Goal: Information Seeking & Learning: Understand process/instructions

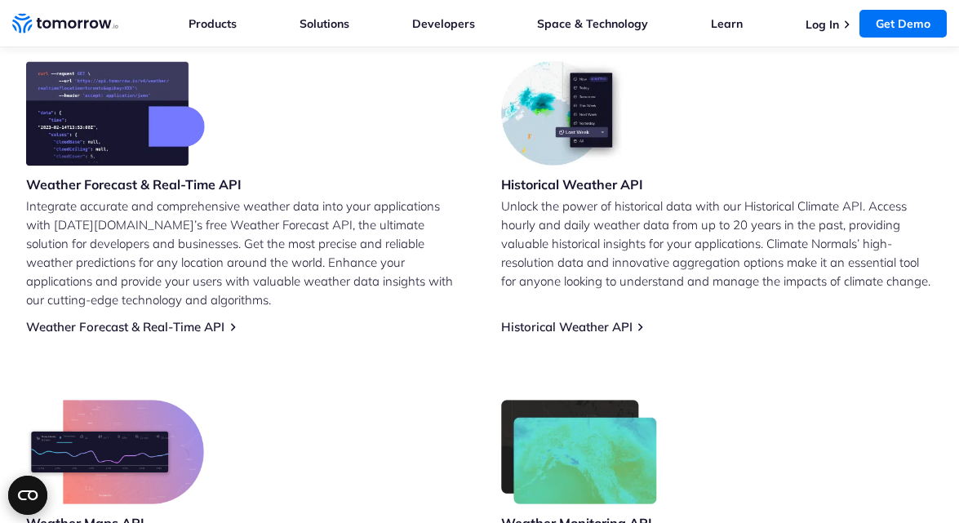
scroll to position [660, 0]
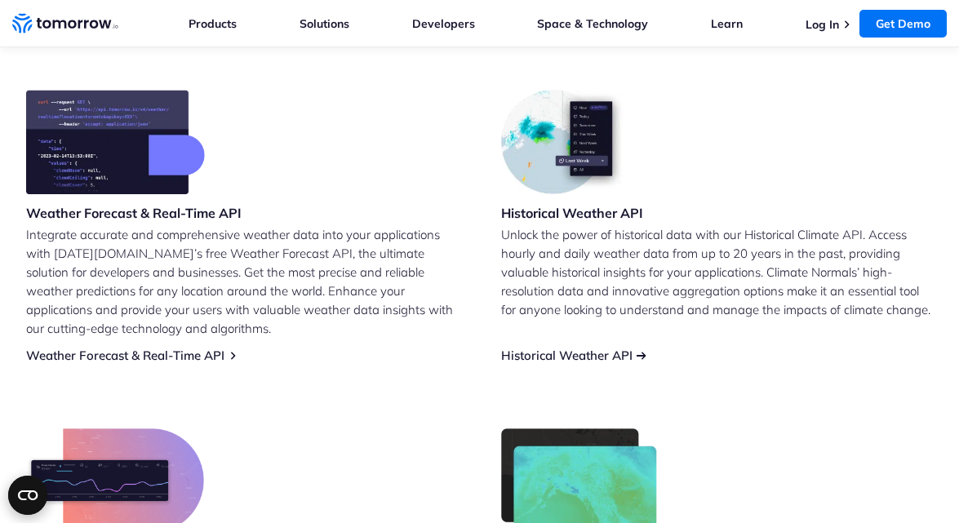
click at [599, 348] on link "Historical Weather API" at bounding box center [566, 355] width 131 height 15
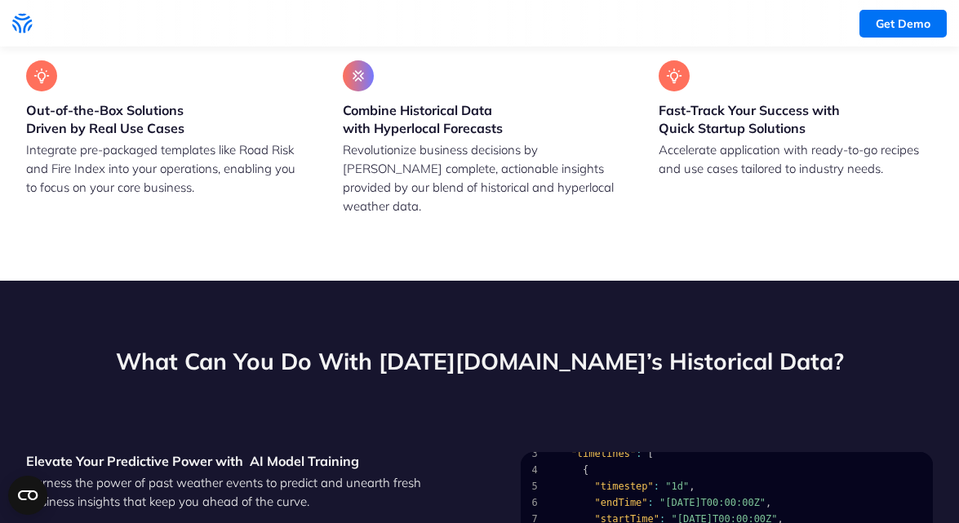
scroll to position [60, 0]
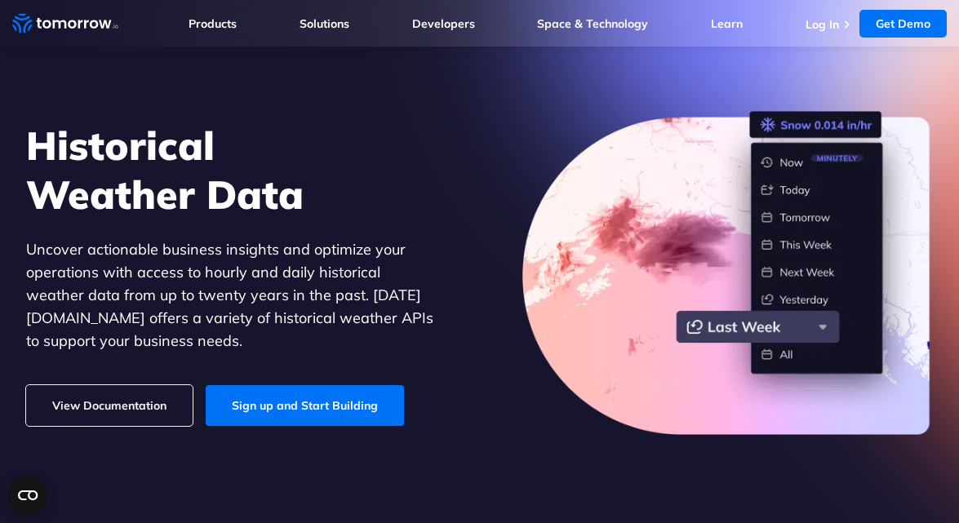
click at [148, 386] on link "View Documentation" at bounding box center [109, 405] width 166 height 41
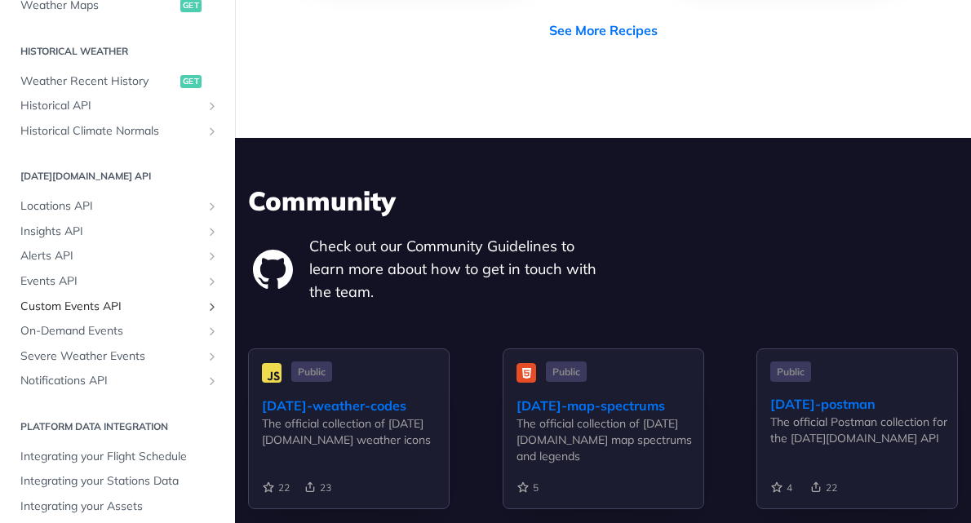
scroll to position [547, 0]
click at [175, 199] on span "Locations API" at bounding box center [110, 207] width 181 height 16
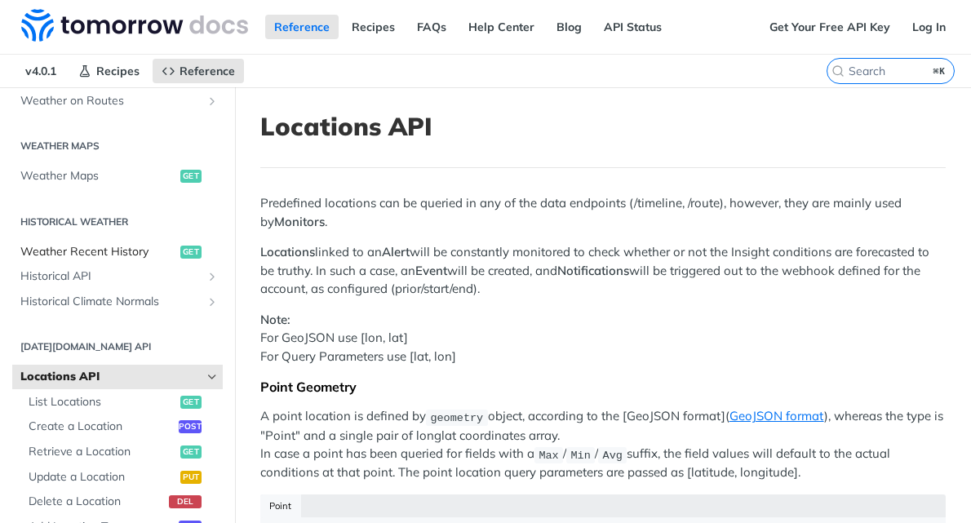
scroll to position [463, 0]
click at [152, 269] on span "Historical API" at bounding box center [110, 277] width 181 height 16
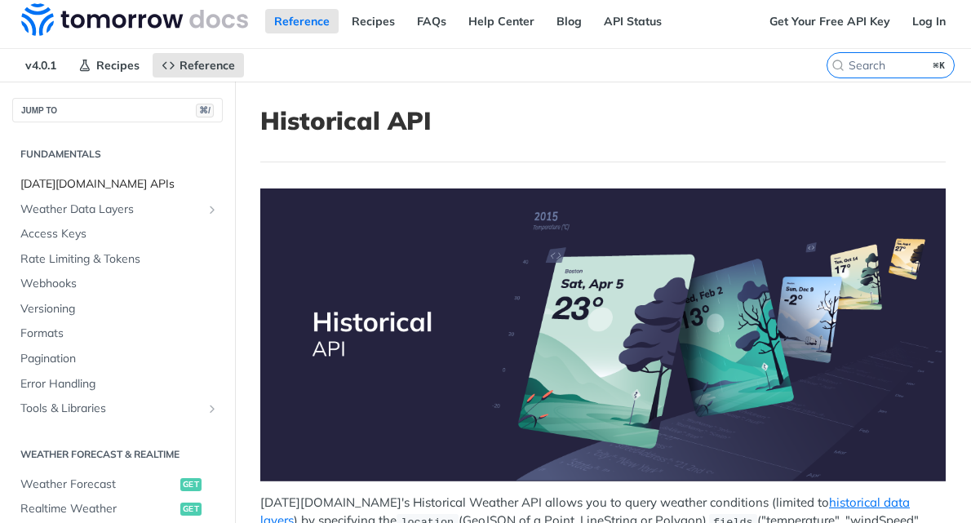
click at [87, 184] on span "Tomorrow.io APIs" at bounding box center [119, 184] width 198 height 16
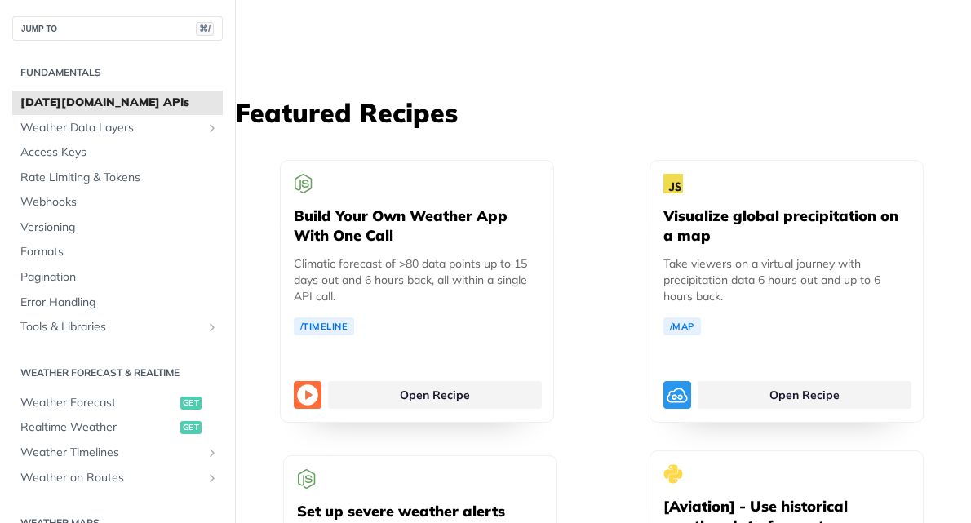
scroll to position [3859, 0]
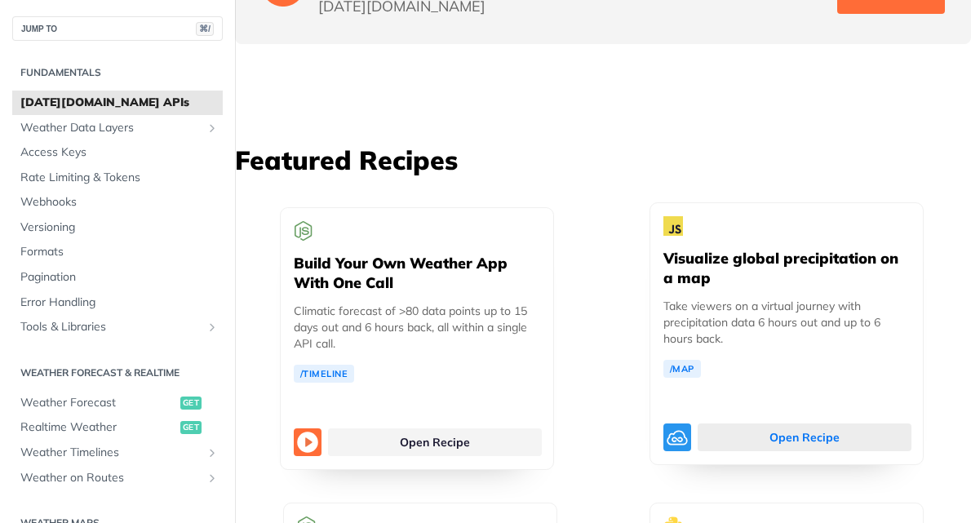
click at [763, 423] on link "Open Recipe" at bounding box center [804, 437] width 214 height 28
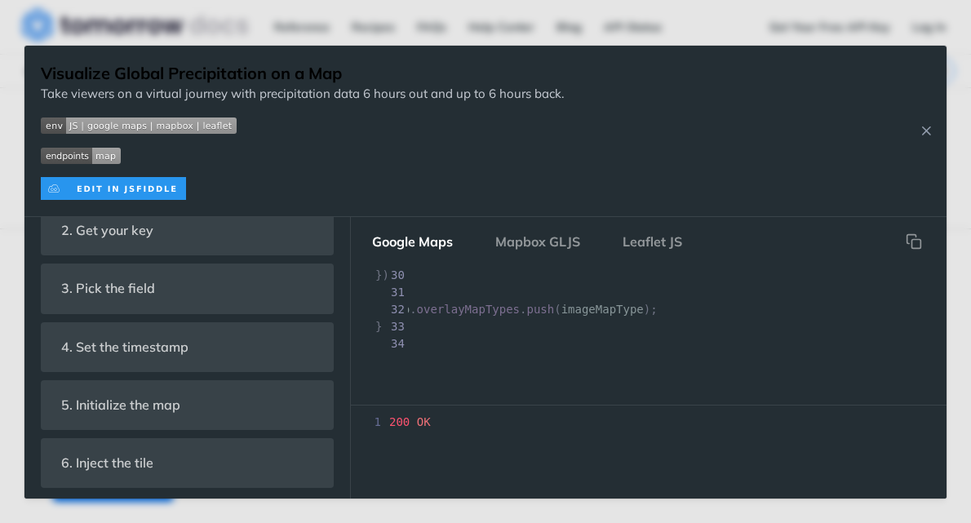
scroll to position [0, 151]
click at [74, 126] on img "Expand image" at bounding box center [139, 125] width 196 height 16
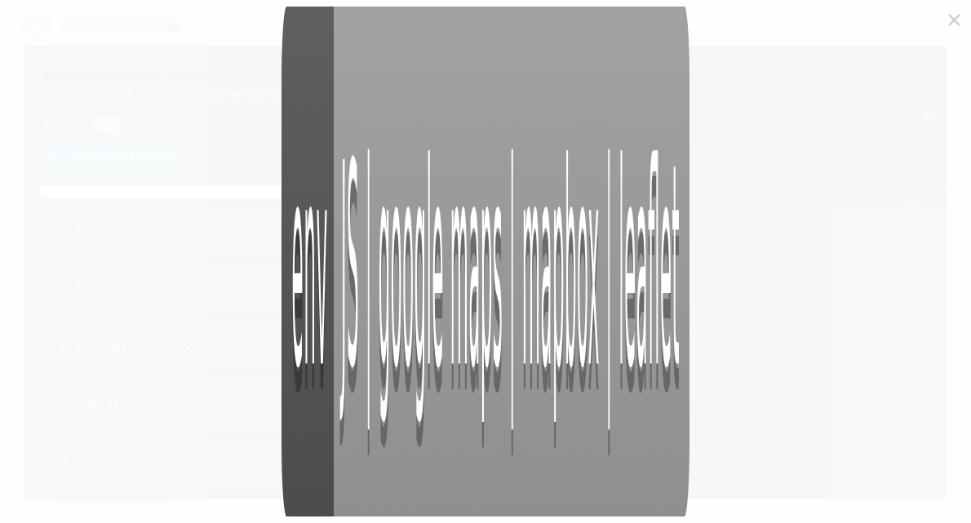
click at [346, 260] on img "Collapse image" at bounding box center [485, 262] width 408 height 510
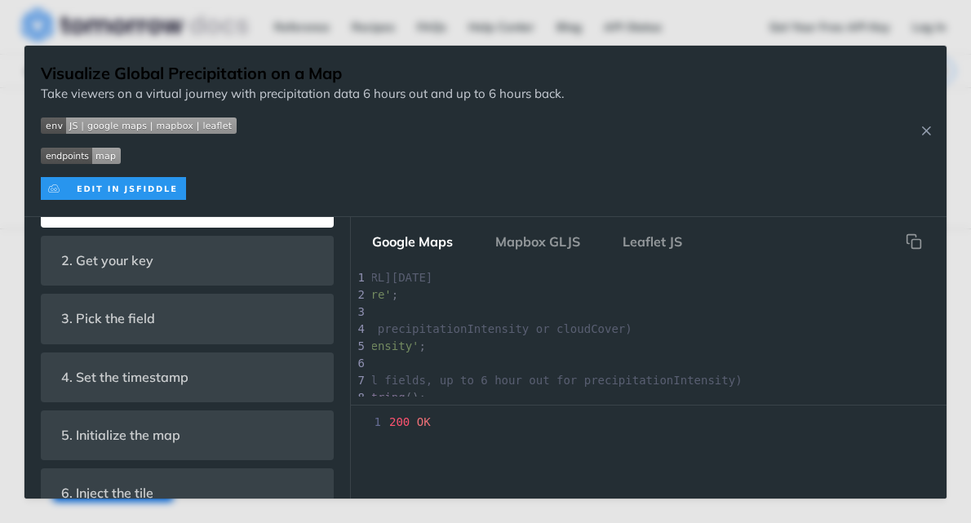
click at [76, 158] on img "Expand image" at bounding box center [81, 156] width 80 height 16
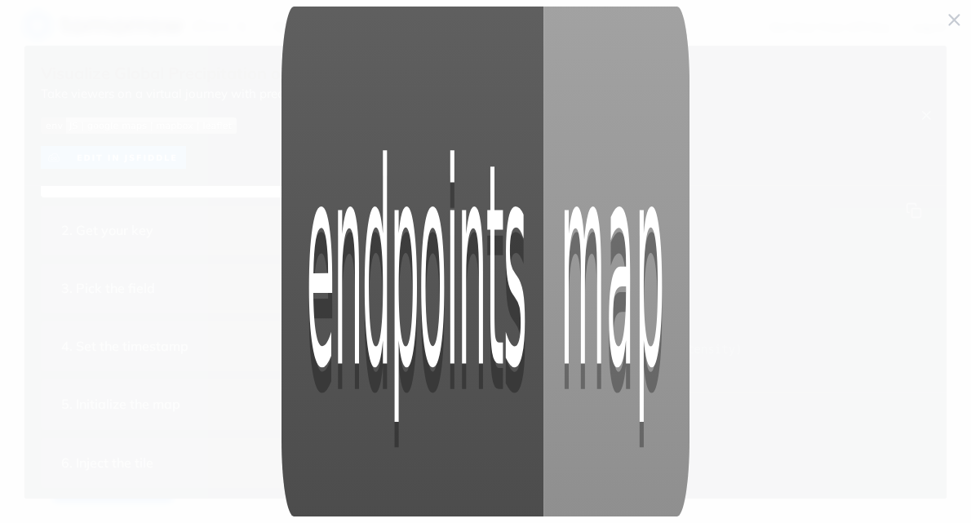
click at [133, 180] on span "Collapse image" at bounding box center [485, 261] width 971 height 523
